Goal: Information Seeking & Learning: Check status

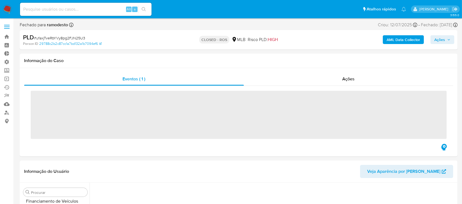
scroll to position [245, 0]
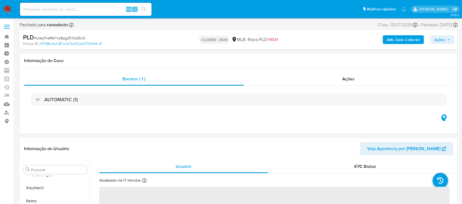
select select "10"
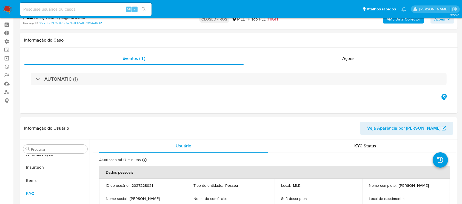
scroll to position [0, 0]
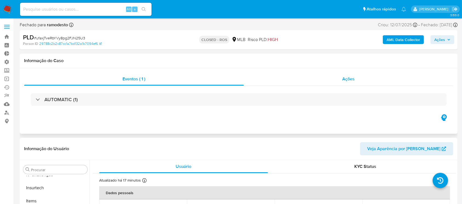
click at [354, 75] on div "Ações" at bounding box center [348, 79] width 209 height 13
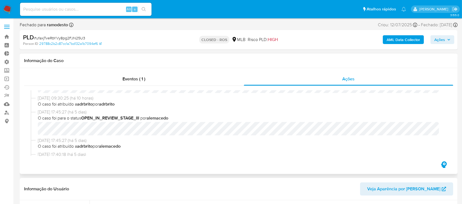
scroll to position [161, 0]
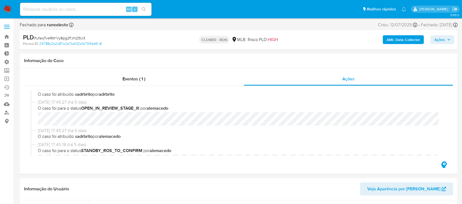
click at [439, 37] on span "Ações" at bounding box center [439, 39] width 11 height 9
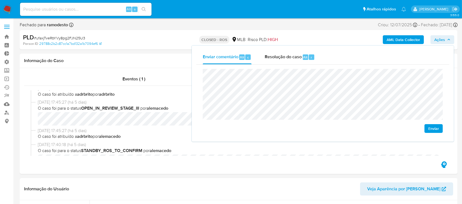
click at [434, 126] on span "Enviar" at bounding box center [433, 129] width 11 height 8
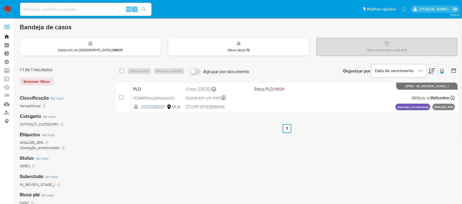
click at [7, 36] on link "Bandeja" at bounding box center [32, 37] width 65 height 8
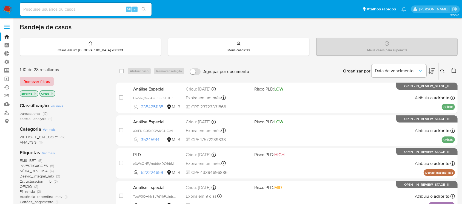
click at [44, 81] on span "Remover filtros" at bounding box center [37, 82] width 26 height 8
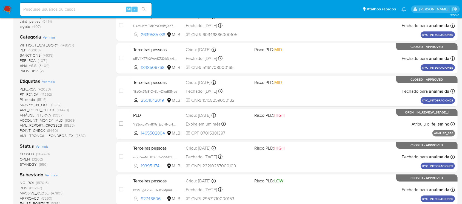
scroll to position [116, 0]
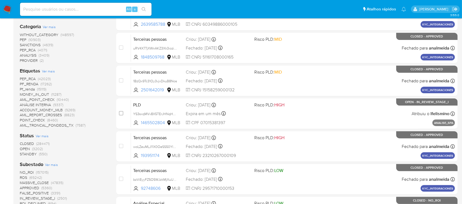
click at [26, 149] on span "OPEN" at bounding box center [25, 148] width 10 height 5
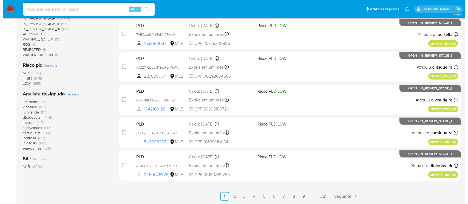
scroll to position [82, 0]
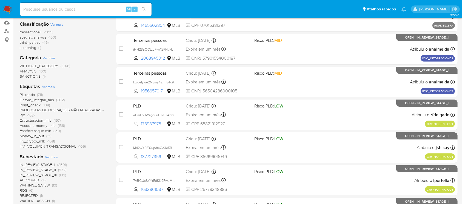
click at [47, 86] on span "Ver mais" at bounding box center [48, 86] width 13 height 5
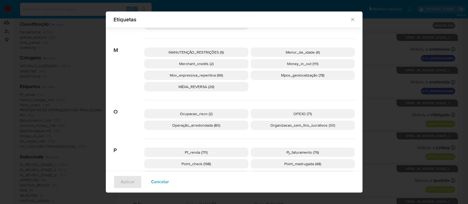
scroll to position [409, 0]
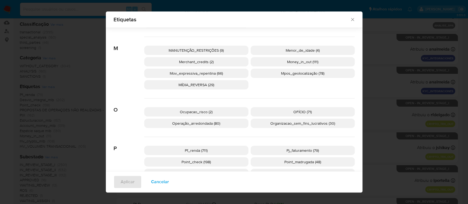
click at [319, 126] on p "Organizacao_sem_fins_lucrativos (30)" at bounding box center [302, 123] width 104 height 9
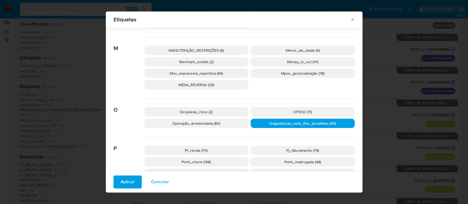
click at [127, 181] on span "Aplicar" at bounding box center [128, 182] width 14 height 12
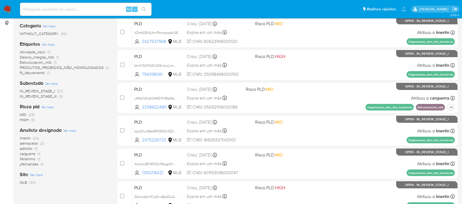
scroll to position [101, 0]
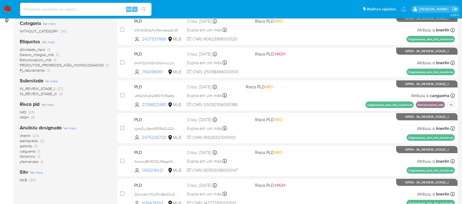
click at [44, 87] on span "IN_REVIEW_STAGE_I" at bounding box center [37, 88] width 35 height 5
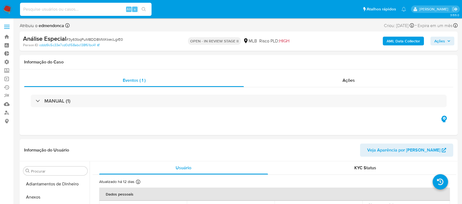
select select "10"
type input "AUt5SjXXsLZH0Aiok6dY5qWD"
click at [146, 6] on button "search-icon" at bounding box center [143, 9] width 11 height 8
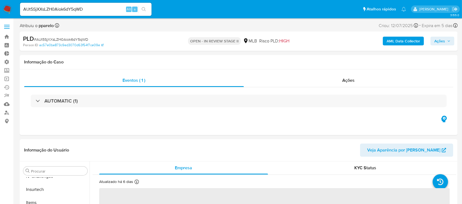
scroll to position [245, 0]
select select "10"
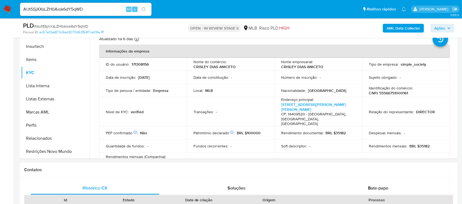
scroll to position [130, 0]
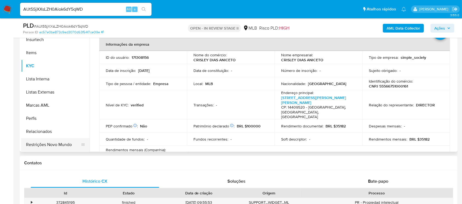
click at [63, 144] on button "Restrições Novo Mundo" at bounding box center [53, 144] width 64 height 13
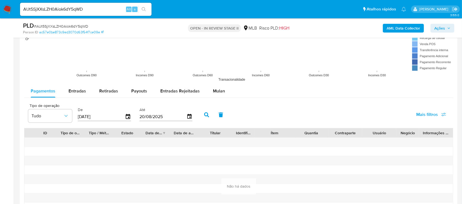
scroll to position [552, 0]
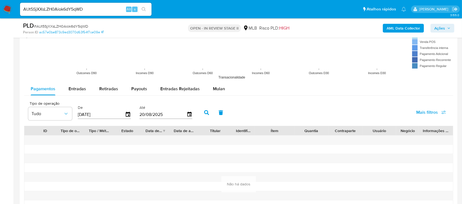
click at [125, 0] on nav "Pausado Ver notificaciones AUt5SjXXsLZH0Aiok6dY5qWD Alt s Atalhos rápidos Presi…" at bounding box center [231, 9] width 462 height 18
click at [75, 90] on span "Entradas" at bounding box center [78, 89] width 18 height 6
select select "10"
click at [112, 87] on span "Retiradas" at bounding box center [108, 89] width 19 height 6
select select "10"
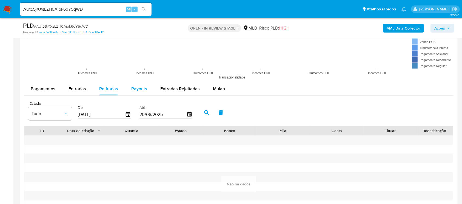
click at [137, 89] on span "Payouts" at bounding box center [139, 89] width 16 height 6
select select "10"
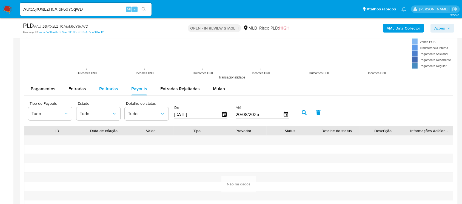
click at [110, 86] on span "Retiradas" at bounding box center [108, 89] width 19 height 6
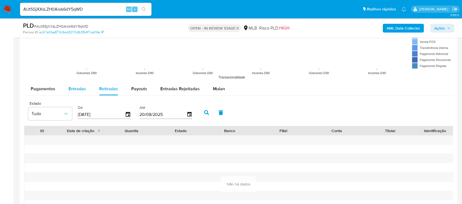
click at [77, 88] on span "Entradas" at bounding box center [78, 89] width 18 height 6
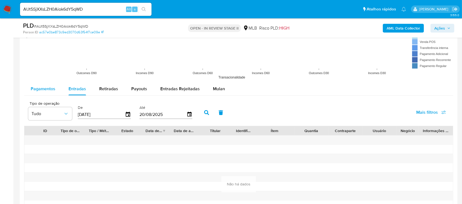
click at [39, 91] on span "Pagamentos" at bounding box center [43, 89] width 25 height 6
click at [132, 91] on span "Payouts" at bounding box center [139, 89] width 16 height 6
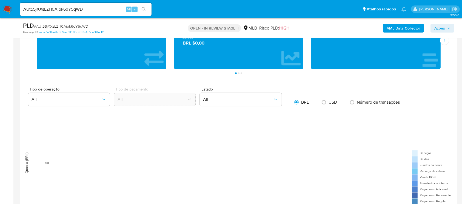
scroll to position [354, 0]
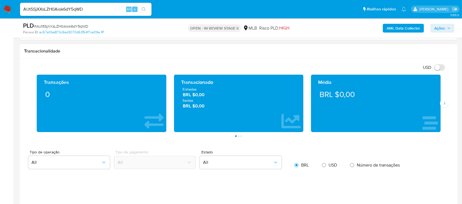
drag, startPoint x: 457, startPoint y: 84, endPoint x: 457, endPoint y: 79, distance: 5.5
click at [457, 79] on main "3.155.0 Atribuiu o pparelo Asignado el: 24/07/2025 16:22:34 Criou: 12/07/2025 C…" at bounding box center [231, 88] width 462 height 885
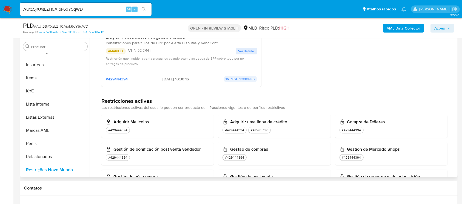
scroll to position [127, 0]
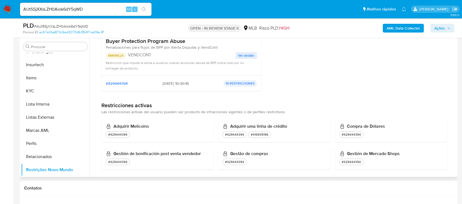
drag, startPoint x: 449, startPoint y: 104, endPoint x: 448, endPoint y: 100, distance: 4.1
click at [449, 103] on div "Infracciones Possui histórico de infrações Fakes Identificación de publicacione…" at bounding box center [275, 106] width 364 height 364
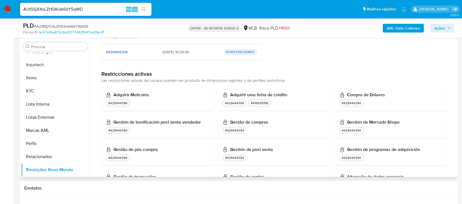
scroll to position [159, 0]
click at [451, 113] on div "Infracciones Possui histórico de infrações Fakes Identificación de publicacione…" at bounding box center [275, 74] width 364 height 364
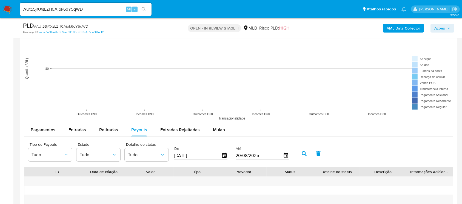
scroll to position [514, 0]
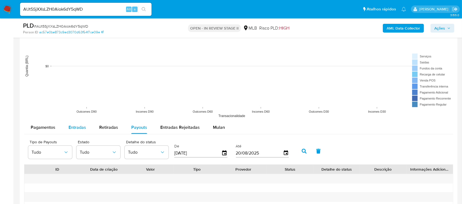
click at [76, 127] on span "Entradas" at bounding box center [78, 127] width 18 height 6
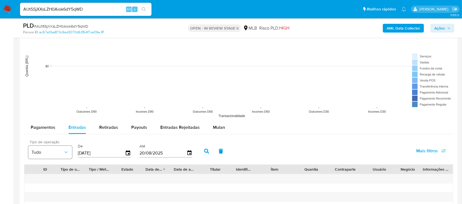
drag, startPoint x: 115, startPoint y: 153, endPoint x: 55, endPoint y: 156, distance: 60.1
click at [55, 156] on div "Tipo de operação Tudo De 23/05/2025 Até 20/08/2025" at bounding box center [111, 151] width 172 height 22
type input "2_/__/____"
type input "0_/__/____"
type input "01/03/2025"
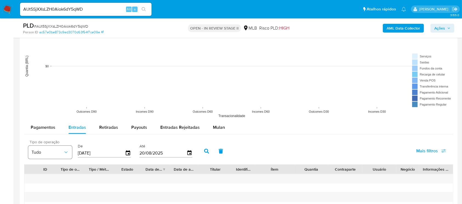
type input "2_/__/____"
type input "0_/__/____"
type input "20/06/2025"
click at [210, 154] on button "button" at bounding box center [206, 151] width 14 height 13
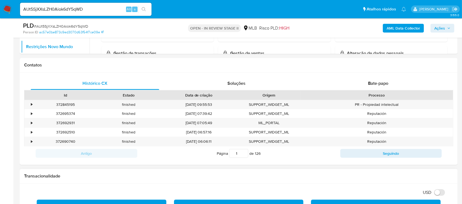
scroll to position [236, 0]
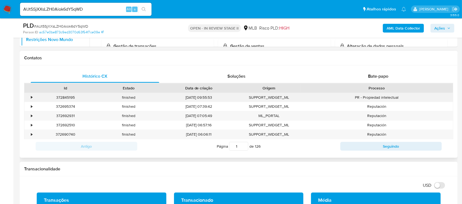
click at [32, 98] on div "•" at bounding box center [31, 97] width 1 height 5
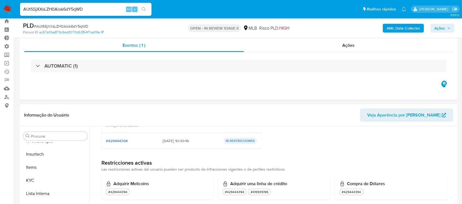
scroll to position [0, 0]
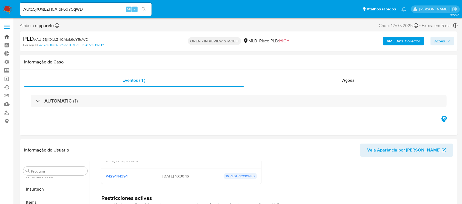
click at [5, 34] on link "Bandeja" at bounding box center [32, 37] width 65 height 8
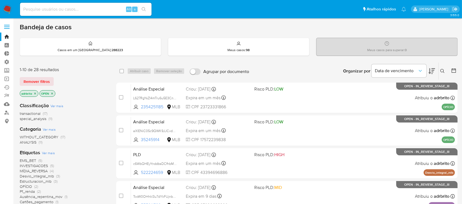
click at [35, 92] on icon "close-filter" at bounding box center [34, 93] width 3 height 3
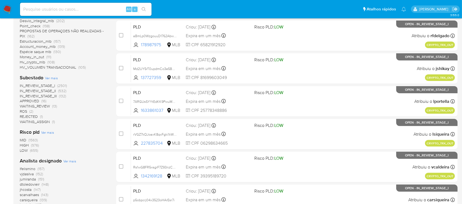
scroll to position [164, 0]
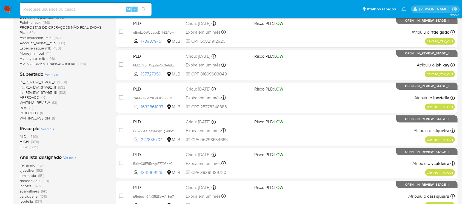
click at [21, 108] on span "ROS" at bounding box center [23, 107] width 7 height 5
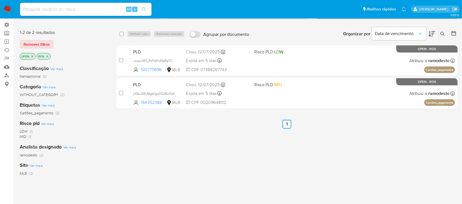
scroll to position [31, 0]
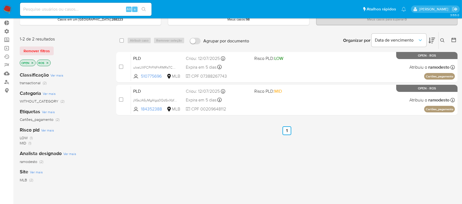
click at [48, 62] on icon "close-filter" at bounding box center [47, 62] width 3 height 3
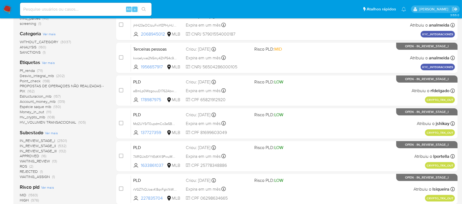
scroll to position [107, 0]
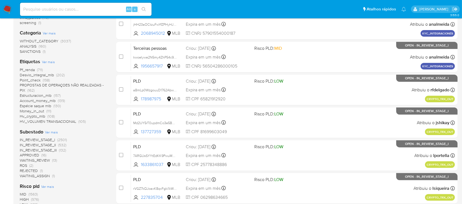
click at [43, 176] on span "WAITING_ASSIGN" at bounding box center [35, 175] width 30 height 5
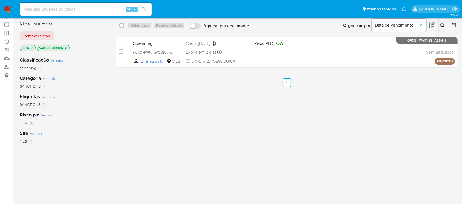
scroll to position [46, 0]
click at [66, 46] on icon "close-filter" at bounding box center [66, 47] width 3 height 3
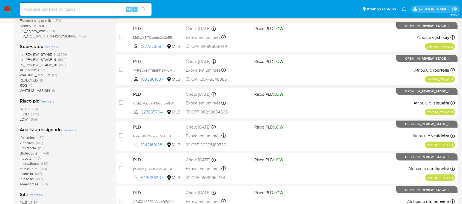
scroll to position [192, 0]
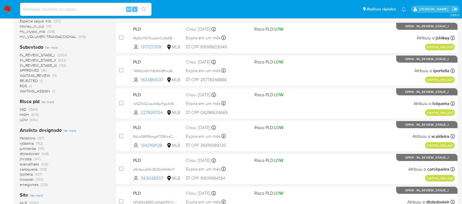
click at [42, 75] on span "WAITING_REVIEW" at bounding box center [35, 75] width 30 height 5
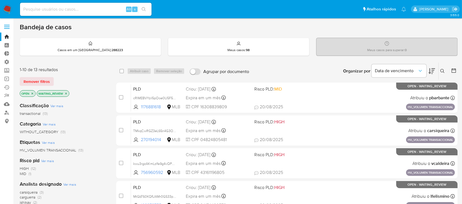
click at [67, 93] on icon "close-filter" at bounding box center [65, 93] width 3 height 3
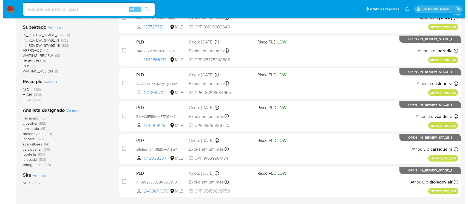
scroll to position [213, 0]
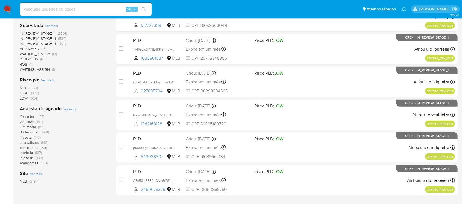
click at [71, 109] on span "Ver mais" at bounding box center [69, 109] width 13 height 5
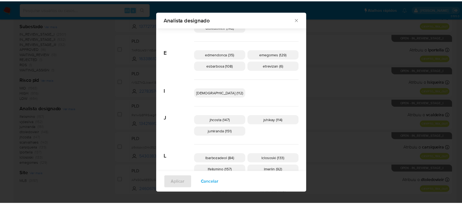
scroll to position [101, 0]
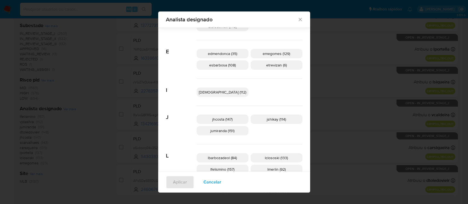
click at [230, 130] on span "jumiranda (151)" at bounding box center [222, 130] width 24 height 5
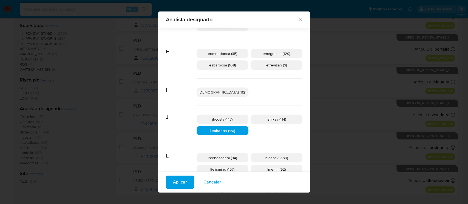
click at [187, 185] on span "Aplicar" at bounding box center [180, 182] width 14 height 12
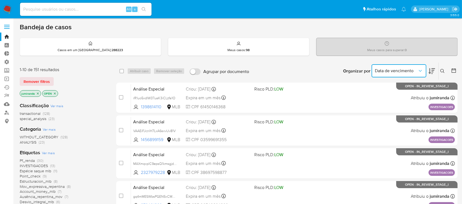
click at [413, 72] on span "Data de vencimento" at bounding box center [396, 70] width 43 height 5
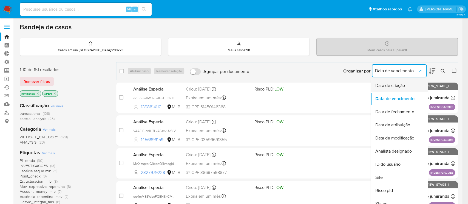
click at [397, 84] on span "Data de criação" at bounding box center [390, 85] width 30 height 5
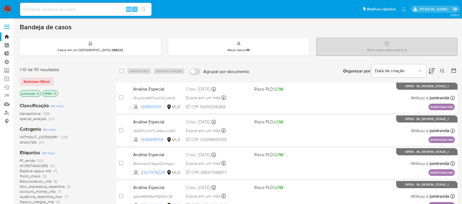
click at [436, 69] on div "Organizar por Data de criação" at bounding box center [389, 71] width 100 height 17
click at [432, 70] on icon at bounding box center [432, 72] width 7 height 6
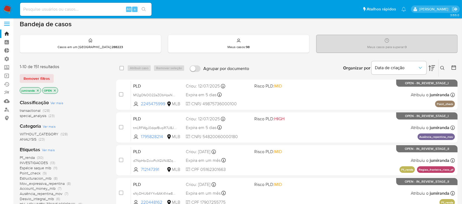
scroll to position [2, 0]
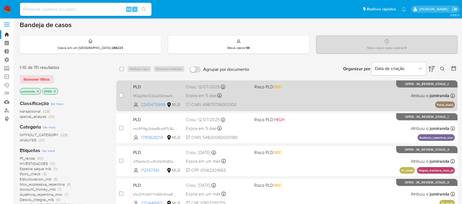
click at [209, 98] on span "Expira em 5 dias" at bounding box center [201, 96] width 31 height 6
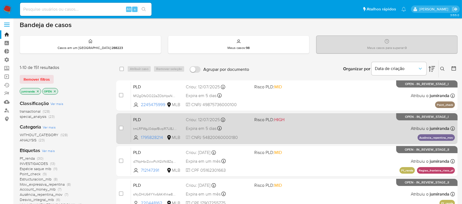
click at [204, 130] on span "Expira em 5 dias" at bounding box center [201, 129] width 31 height 6
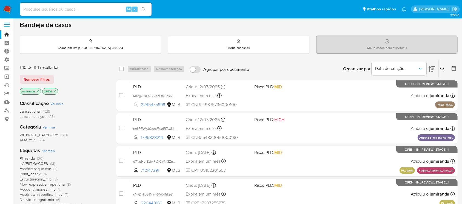
click at [37, 91] on icon "close-filter" at bounding box center [38, 91] width 2 height 2
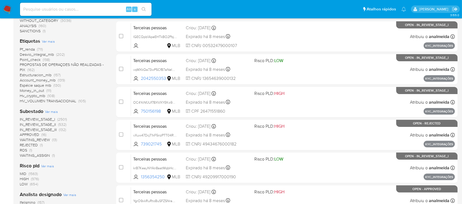
scroll to position [126, 0]
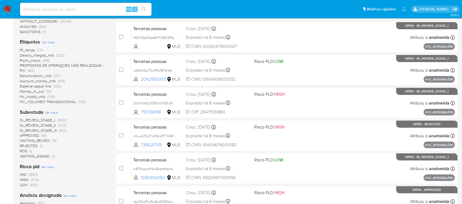
click at [47, 130] on span "IN_REVIEW_STAGE_III" at bounding box center [38, 130] width 37 height 5
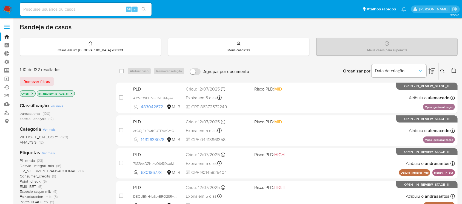
click at [453, 71] on icon at bounding box center [453, 70] width 5 height 5
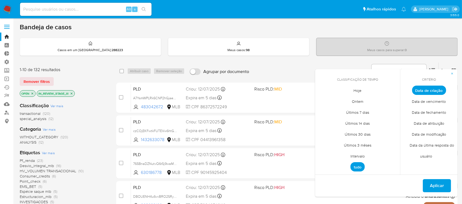
click at [356, 155] on span "Intervalo" at bounding box center [358, 156] width 26 height 11
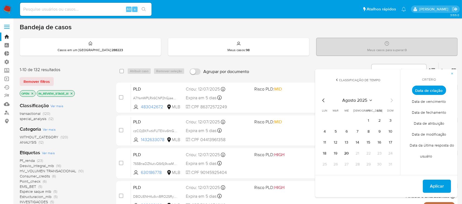
click at [325, 100] on icon "Mes anterior" at bounding box center [323, 100] width 7 height 7
click at [324, 100] on icon "Mes anterior" at bounding box center [323, 100] width 7 height 7
click at [392, 101] on icon "Mes siguiente" at bounding box center [392, 101] width 2 height 4
click at [339, 120] on button "1" at bounding box center [335, 120] width 9 height 9
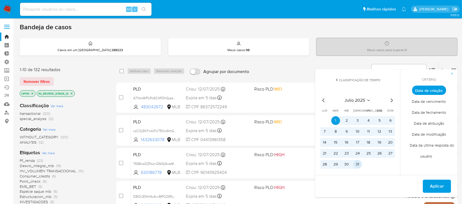
click at [357, 165] on button "31" at bounding box center [357, 164] width 9 height 9
click at [430, 183] on span "Aplicar" at bounding box center [437, 187] width 14 height 12
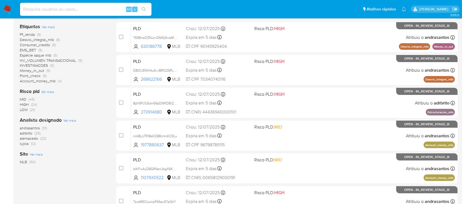
scroll to position [128, 0]
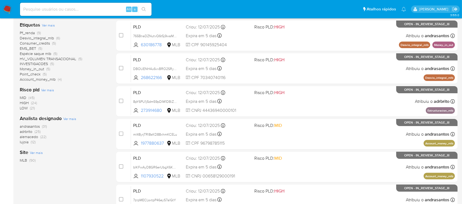
click at [22, 142] on span "lujoia" at bounding box center [24, 141] width 9 height 5
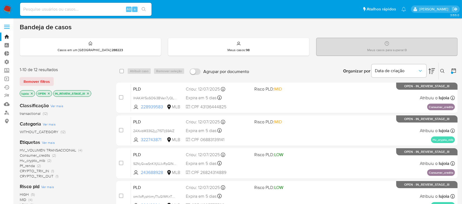
scroll to position [0, 0]
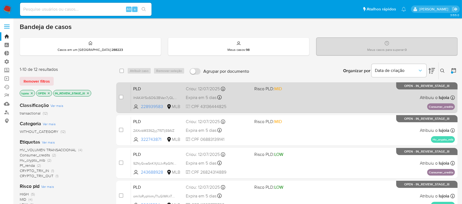
click at [201, 96] on span "Expira em 5 dias" at bounding box center [201, 98] width 31 height 6
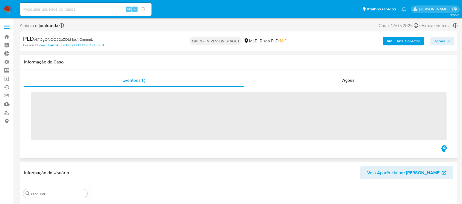
scroll to position [245, 0]
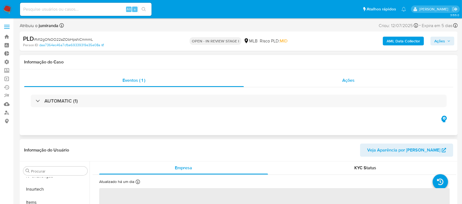
click at [352, 80] on span "Ações" at bounding box center [349, 80] width 12 height 6
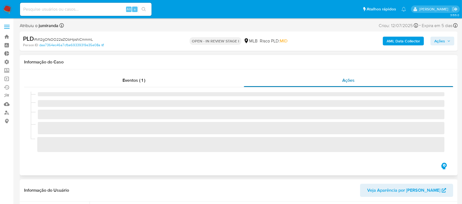
select select "10"
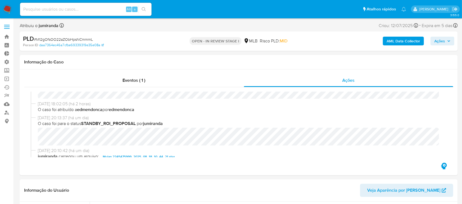
scroll to position [67, 0]
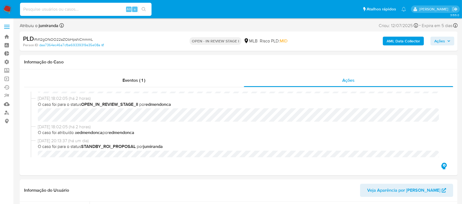
click at [61, 10] on input at bounding box center [86, 9] width 132 height 7
paste input "4KVdkvOZsIX5HkI3YkJD10yv"
type input "4KVdkvOZsIX5HkI3YkJD10yv"
click at [144, 10] on icon "search-icon" at bounding box center [144, 9] width 4 height 4
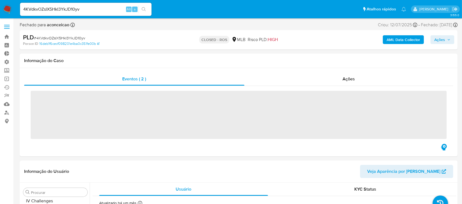
scroll to position [245, 0]
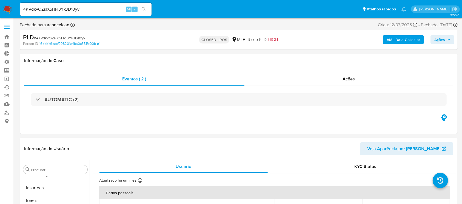
select select "10"
click at [97, 7] on input "4KVdkvOZsIX5HkI3YkJD10yv" at bounding box center [86, 9] width 132 height 7
click at [355, 79] on span "Ações" at bounding box center [349, 79] width 12 height 6
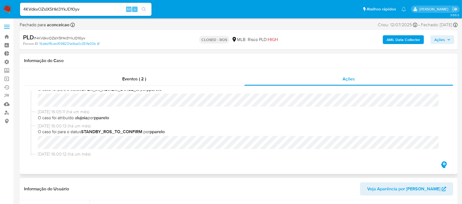
scroll to position [204, 0]
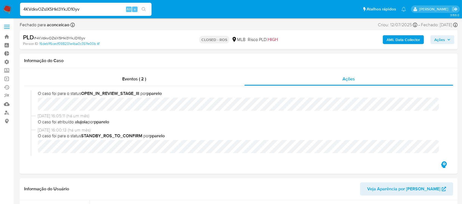
drag, startPoint x: 89, startPoint y: 11, endPoint x: 22, endPoint y: 16, distance: 67.4
click at [22, 16] on div "4KVdkvOZsIX5HkI3YkJD10yv Alt s" at bounding box center [86, 9] width 132 height 15
paste input "DjByxmBQq2GN0GaHD7P1upri"
type input "DjByxmBQq2GN0GaHD7P1upri"
click at [146, 12] on button "search-icon" at bounding box center [143, 9] width 11 height 8
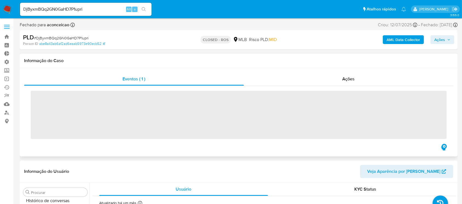
scroll to position [245, 0]
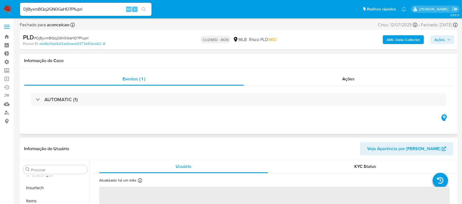
select select "10"
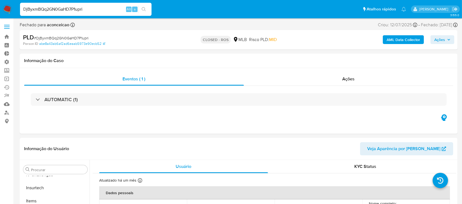
drag, startPoint x: 90, startPoint y: 8, endPoint x: 8, endPoint y: -3, distance: 83.0
paste input "u0CTvjTiX6QDqgYnDYesk9jE"
type input "u0CTvjTiX6QDqgYnDYesk9jE"
click at [146, 8] on button "search-icon" at bounding box center [143, 9] width 11 height 8
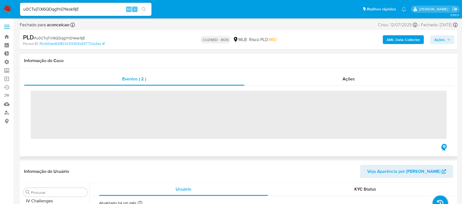
scroll to position [245, 0]
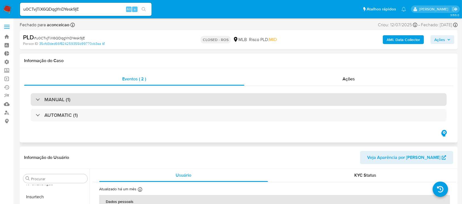
select select "10"
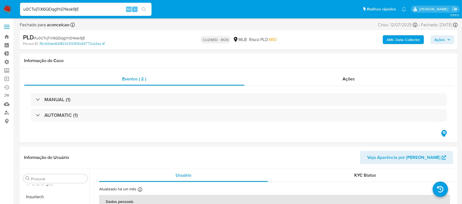
drag, startPoint x: 89, startPoint y: 7, endPoint x: 15, endPoint y: 2, distance: 74.2
click at [15, 2] on nav "Pausado Ver notificaciones u0CTvjTiX6QDqgYnDYesk9jE Alt s Atalhos rápidos Presi…" at bounding box center [231, 9] width 462 height 18
paste input "bmtehaHHT5wrchcJiEEpTapM"
type input "bmtehaHHT5wrchcJiEEpTapM"
click at [142, 8] on icon "search-icon" at bounding box center [144, 9] width 4 height 4
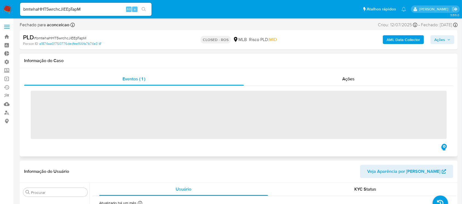
scroll to position [245, 0]
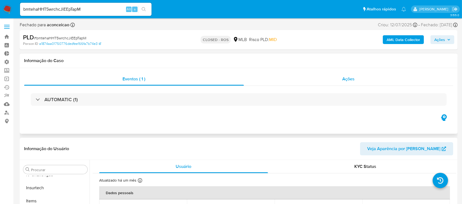
select select "10"
drag, startPoint x: 85, startPoint y: 10, endPoint x: 16, endPoint y: -1, distance: 70.1
paste input "P3z1ItWkDpApX9k81eYaSQlv"
type input "P3z1ItWkDpApX9k81eYaSQlv"
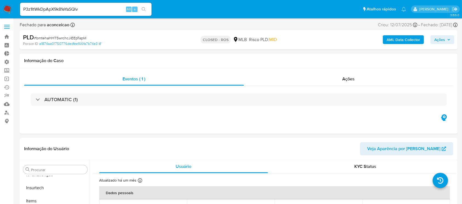
click at [145, 11] on icon "search-icon" at bounding box center [144, 9] width 4 height 4
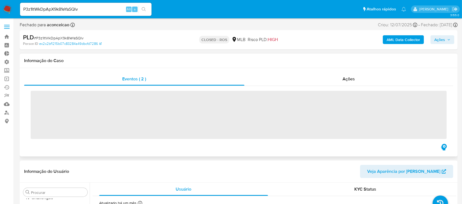
scroll to position [245, 0]
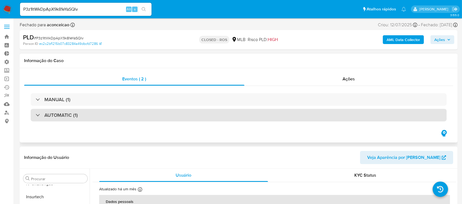
select select "10"
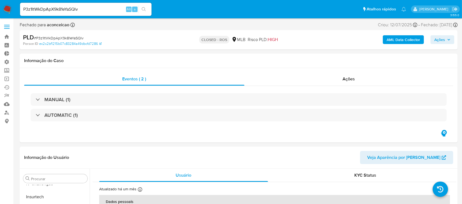
click at [88, 13] on div "P3z1ItWkDpApX9k81eYaSQlv Alt s" at bounding box center [86, 9] width 132 height 13
drag, startPoint x: 87, startPoint y: 8, endPoint x: 0, endPoint y: 6, distance: 86.6
click at [0, 6] on nav "Pausado Ver notificaciones P3z1ItWkDpApX9k81eYaSQlv Alt s Atalhos rápidos Presi…" at bounding box center [231, 9] width 462 height 18
paste input "Ry8e7ypxMdL7EcgIWyRGuB9y"
type input "Ry8e7ypxMdL7EcgIWyRGuB9y"
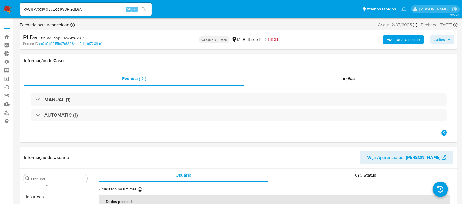
click at [142, 10] on icon "search-icon" at bounding box center [144, 9] width 4 height 4
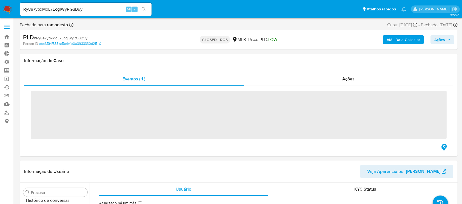
scroll to position [245, 0]
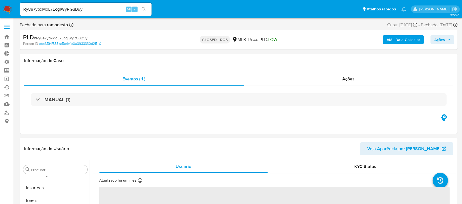
select select "10"
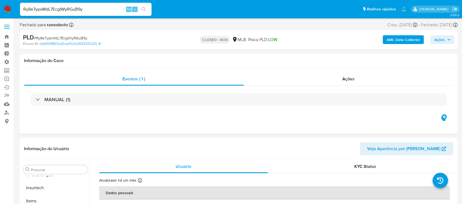
drag, startPoint x: 93, startPoint y: 10, endPoint x: 8, endPoint y: 2, distance: 85.6
click at [8, 2] on nav "Pausado Ver notificaciones Ry8e7ypxMdL7EcgIWyRGuB9y Alt s Atalhos rápidos Presi…" at bounding box center [231, 9] width 462 height 18
paste input "CXShmQDTqVvB5chDHO9jh2lf"
type input "CXShmQDTqVvB5chDHO9jh2lf"
click at [143, 11] on icon "search-icon" at bounding box center [144, 9] width 4 height 4
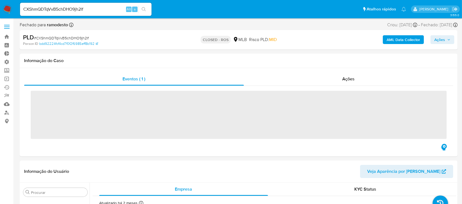
scroll to position [245, 0]
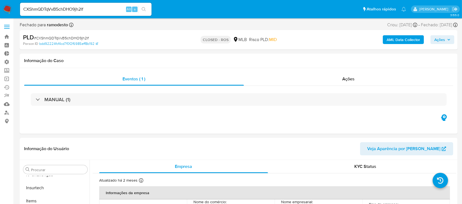
select select "10"
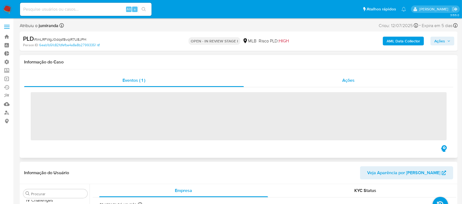
scroll to position [245, 0]
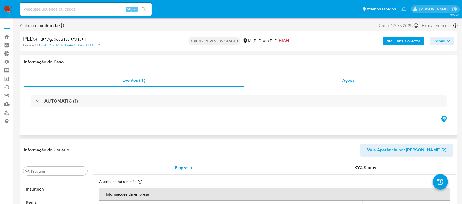
click at [350, 81] on span "Ações" at bounding box center [349, 80] width 12 height 6
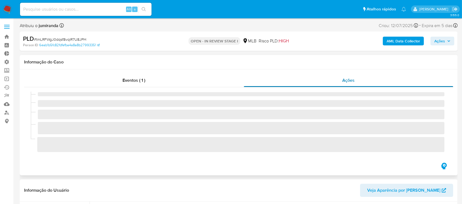
select select "10"
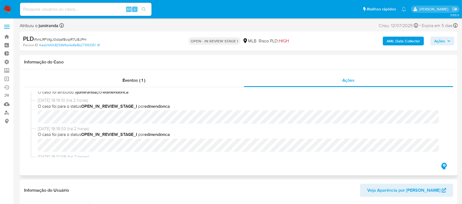
scroll to position [11, 0]
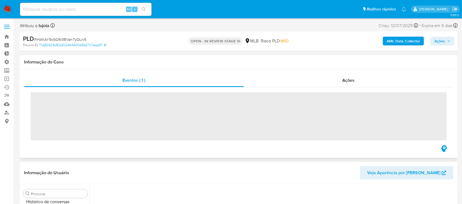
scroll to position [245, 0]
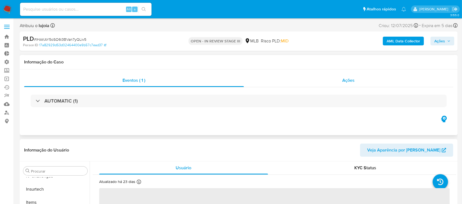
click at [350, 78] on span "Ações" at bounding box center [349, 80] width 12 height 6
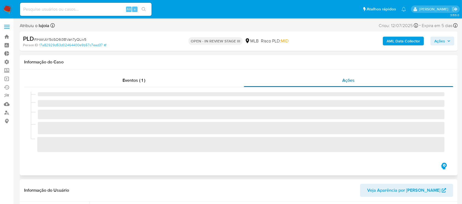
select select "10"
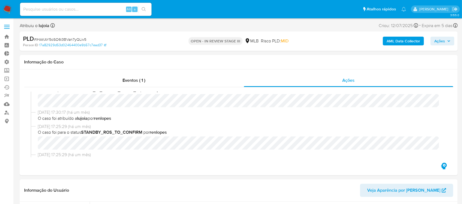
scroll to position [0, 0]
